Goal: Task Accomplishment & Management: Manage account settings

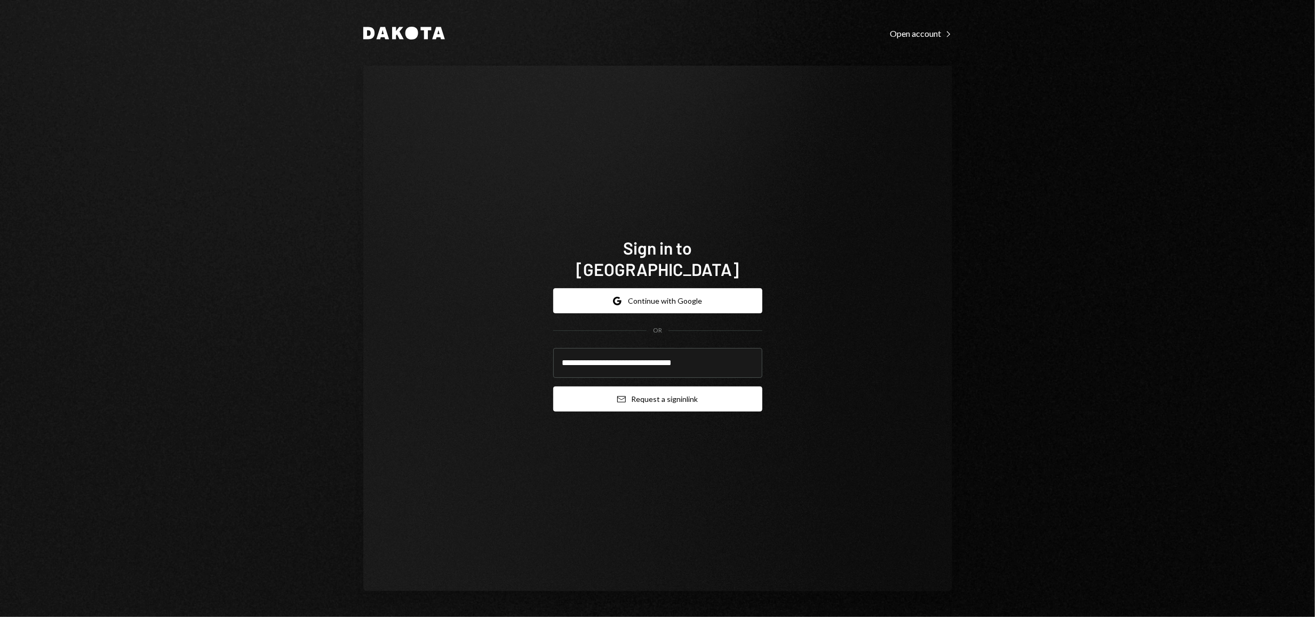
click at [663, 386] on button "Email Request a sign in link" at bounding box center [657, 398] width 209 height 25
